Goal: Information Seeking & Learning: Learn about a topic

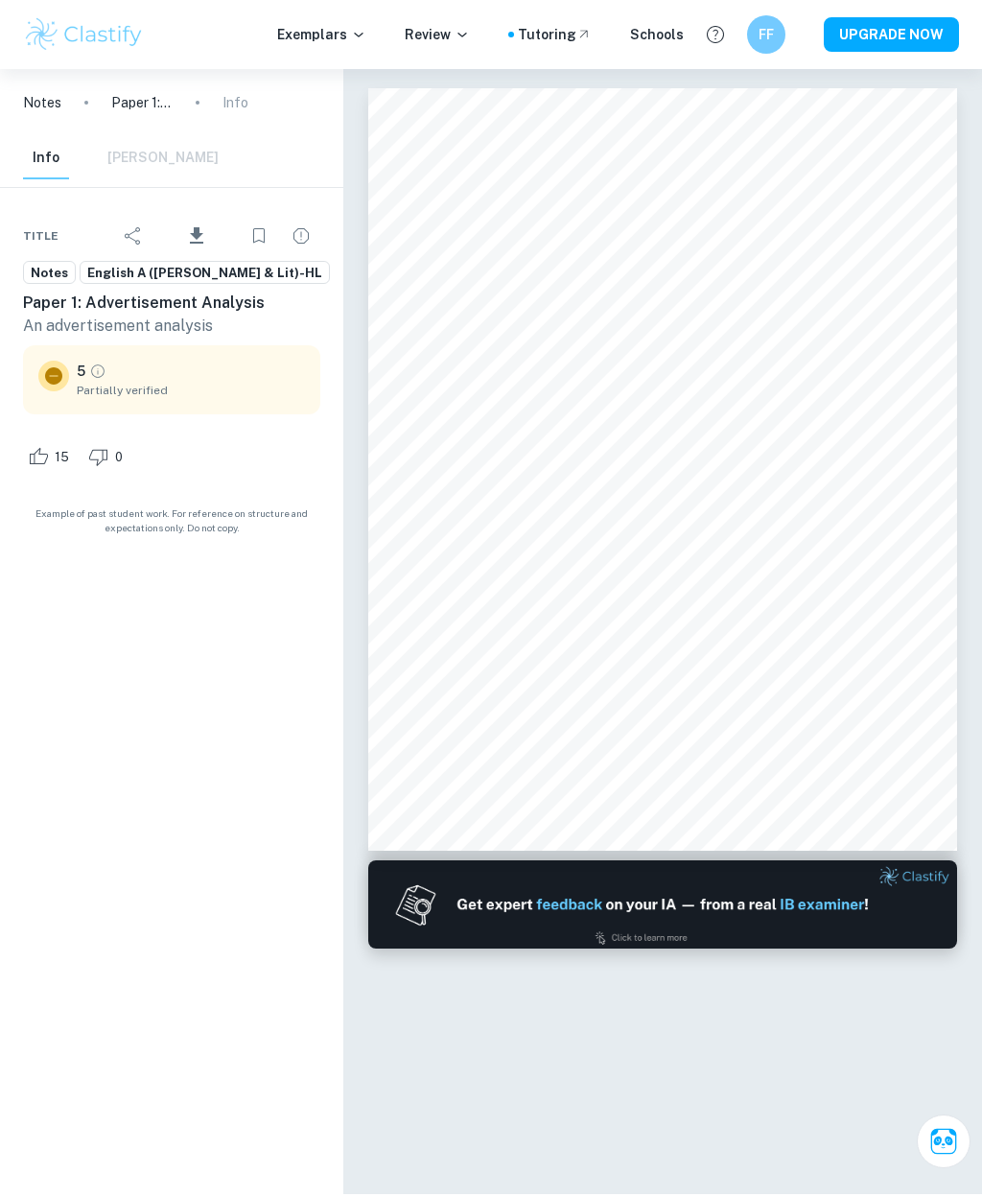
click at [96, 41] on img at bounding box center [84, 34] width 122 height 38
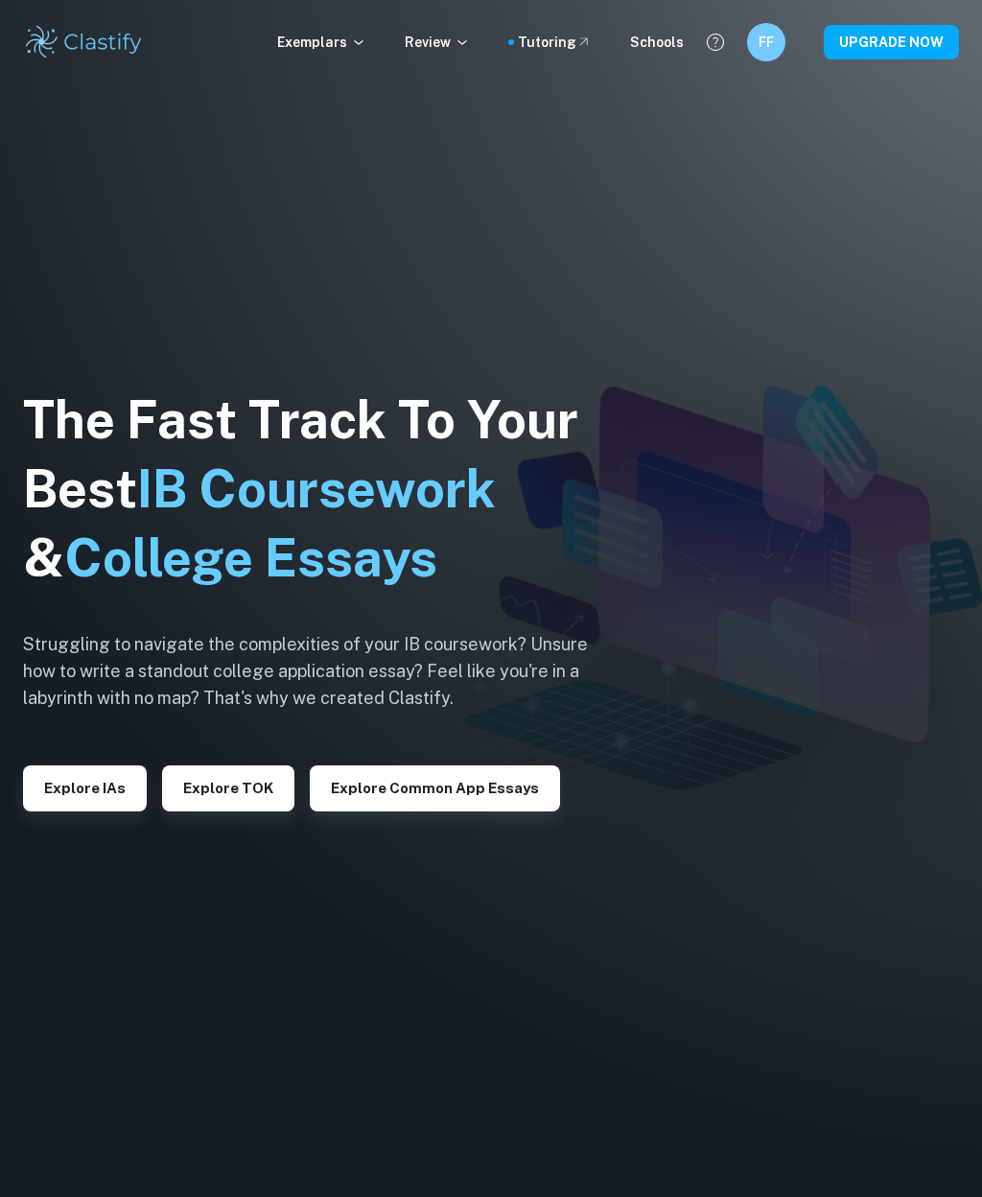
click at [315, 34] on p "Exemplars" at bounding box center [321, 42] width 89 height 21
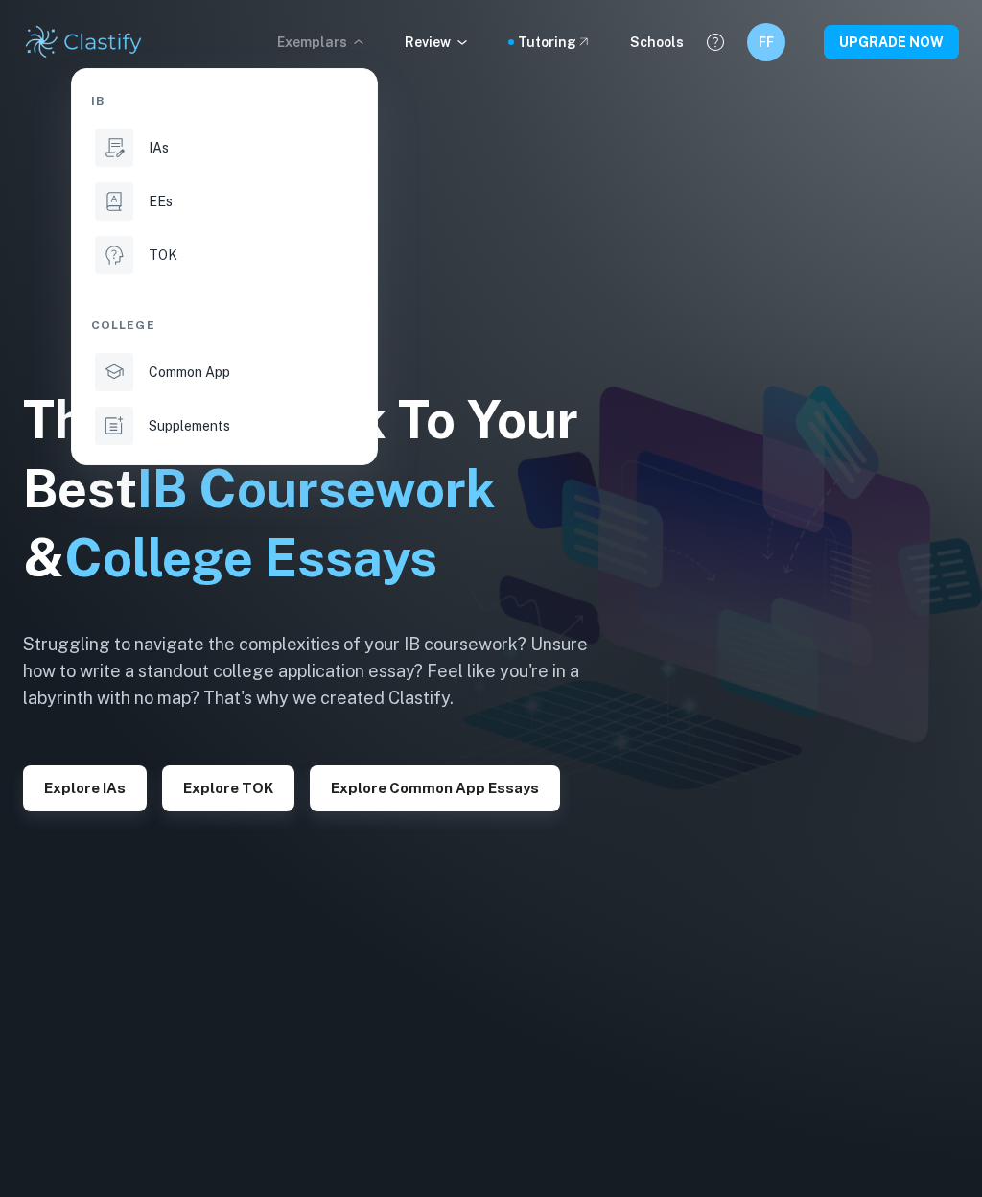
click at [193, 354] on li "Common App" at bounding box center [224, 372] width 267 height 46
